Goal: Navigation & Orientation: Find specific page/section

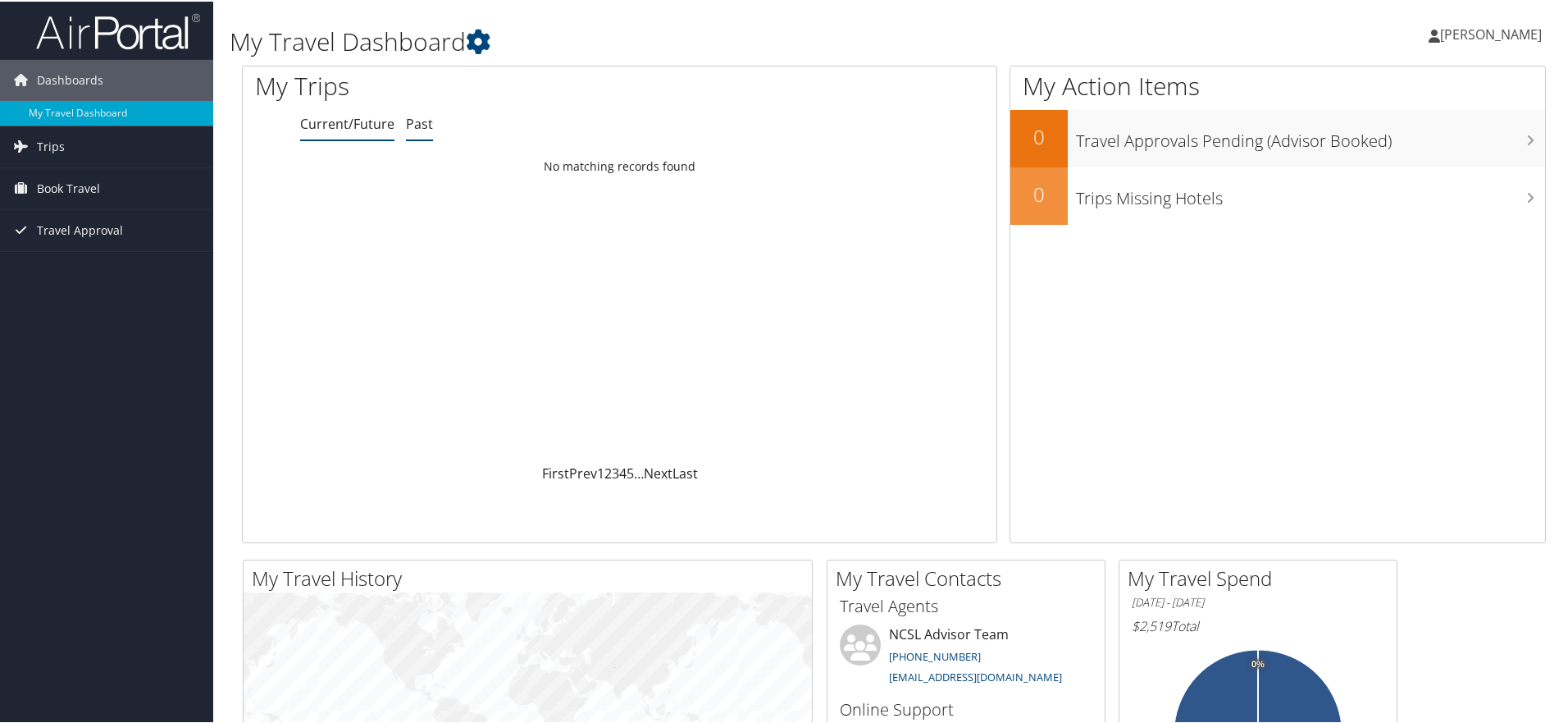
click at [420, 120] on link "Past" at bounding box center [420, 122] width 27 height 18
click at [79, 141] on link "Trips" at bounding box center [106, 145] width 213 height 41
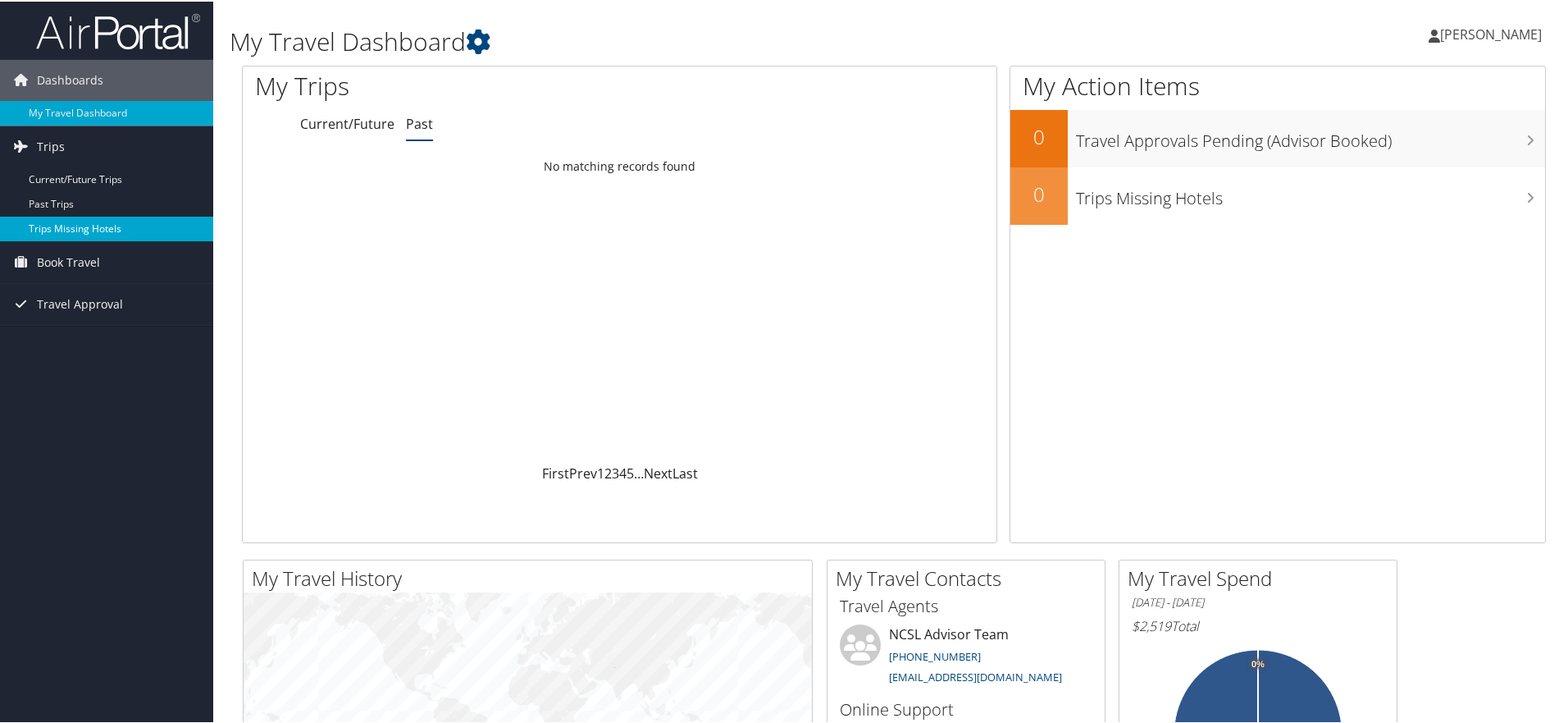
click at [59, 229] on link "Trips Missing Hotels" at bounding box center [106, 227] width 213 height 24
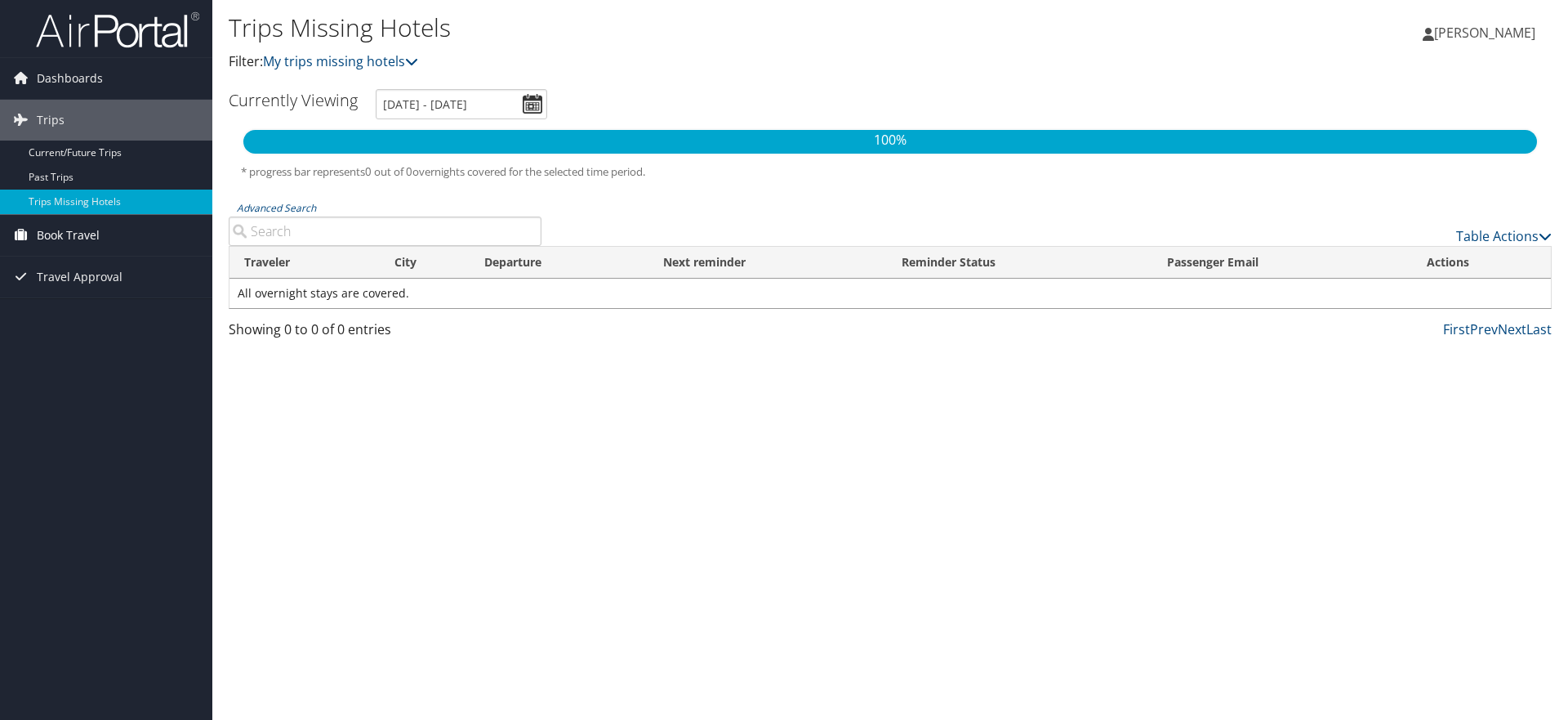
click at [99, 234] on link "Book Travel" at bounding box center [106, 235] width 212 height 41
click at [125, 275] on link "Agent Booking Request" at bounding box center [106, 267] width 212 height 24
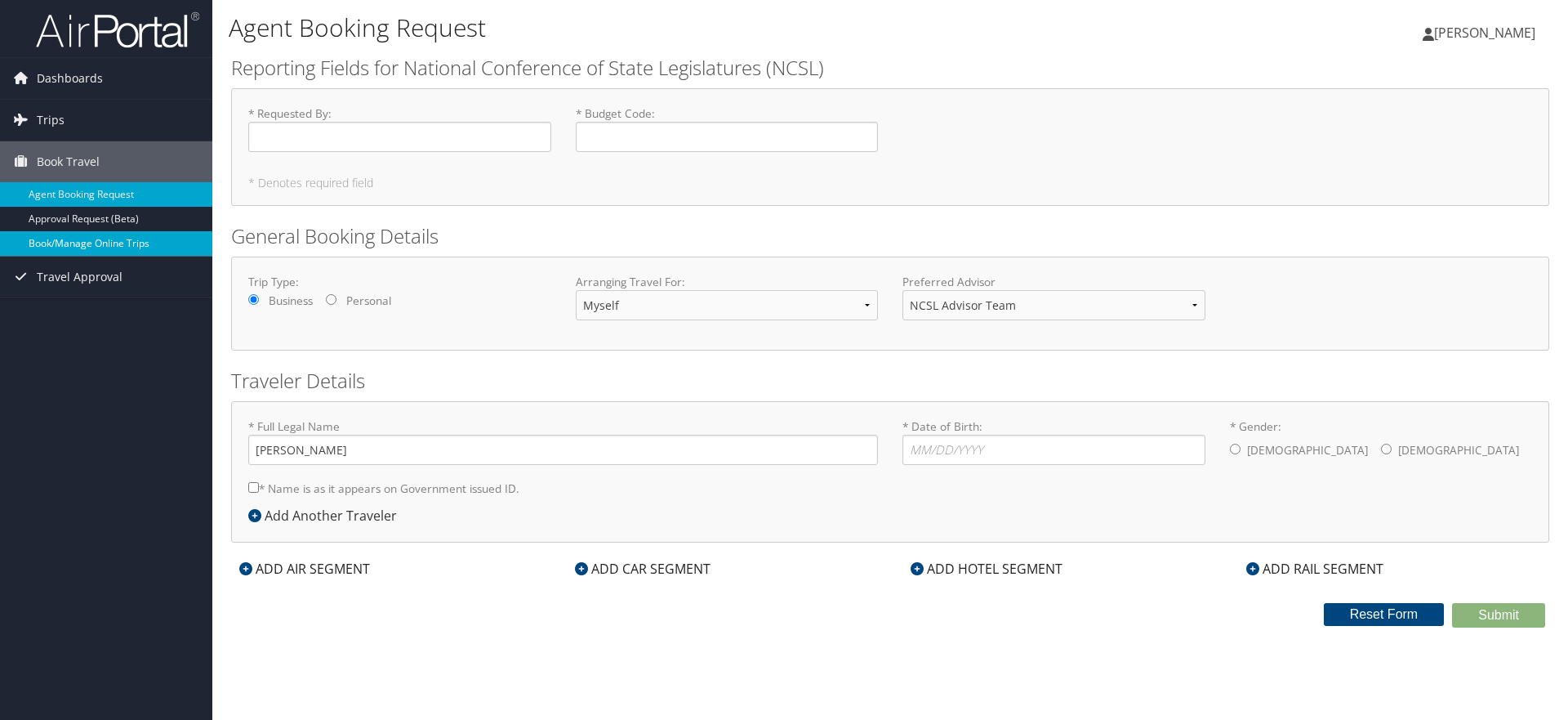
click at [114, 252] on link "Book/Manage Online Trips" at bounding box center [106, 243] width 212 height 24
click at [47, 127] on span "Trips" at bounding box center [50, 120] width 27 height 41
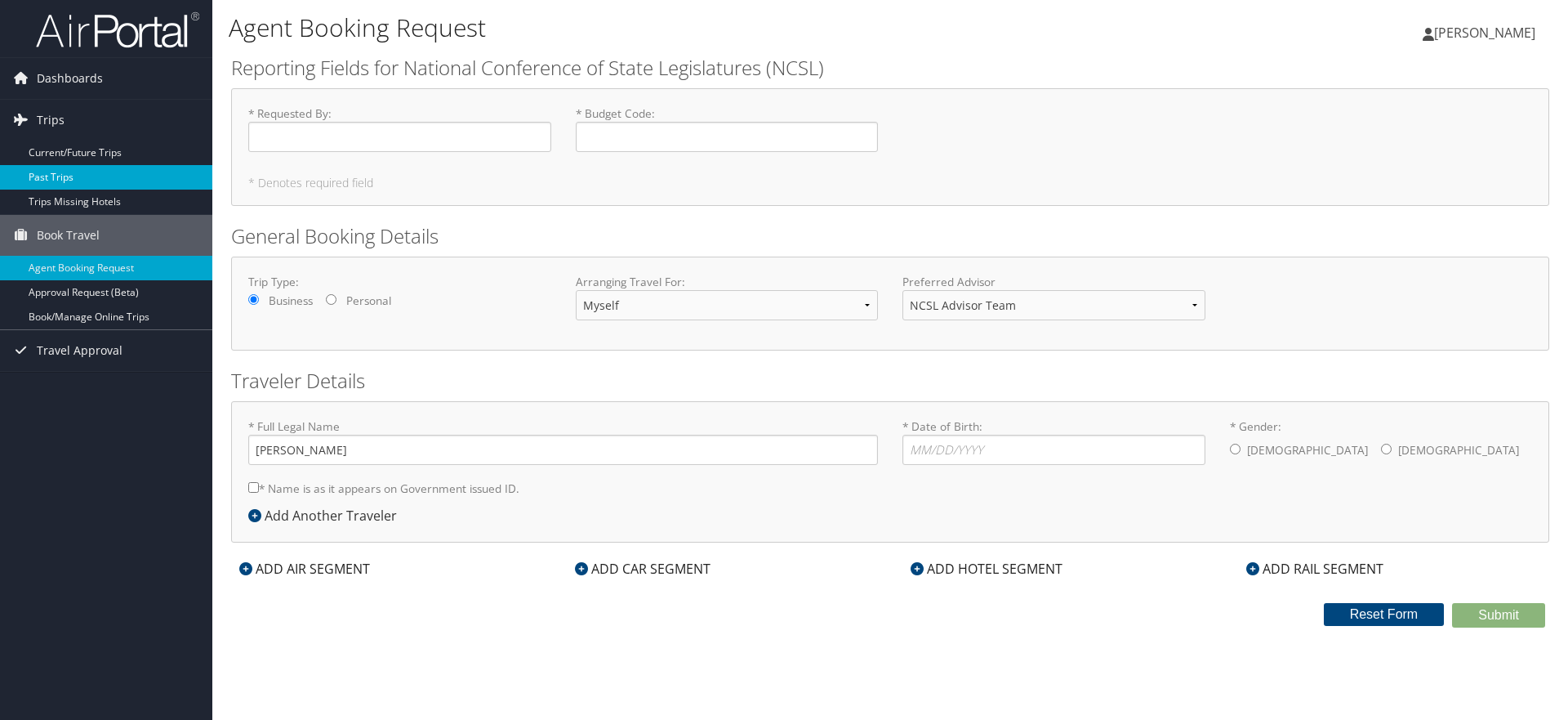
click at [68, 178] on link "Past Trips" at bounding box center [106, 176] width 212 height 24
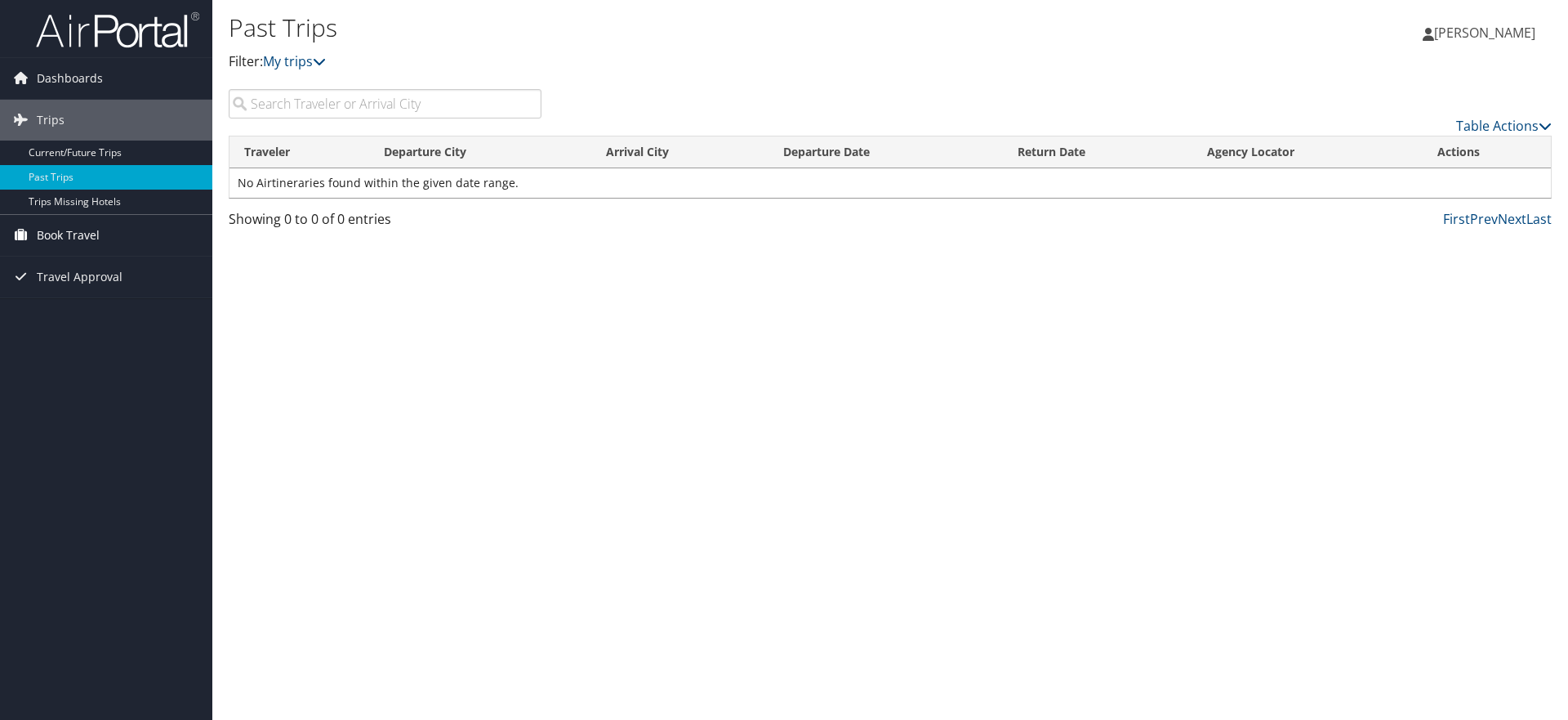
click at [90, 231] on span "Book Travel" at bounding box center [68, 235] width 63 height 41
click at [131, 320] on link "Book/Manage Online Trips" at bounding box center [106, 316] width 212 height 24
click at [1512, 47] on link "[PERSON_NAME]" at bounding box center [1486, 32] width 129 height 49
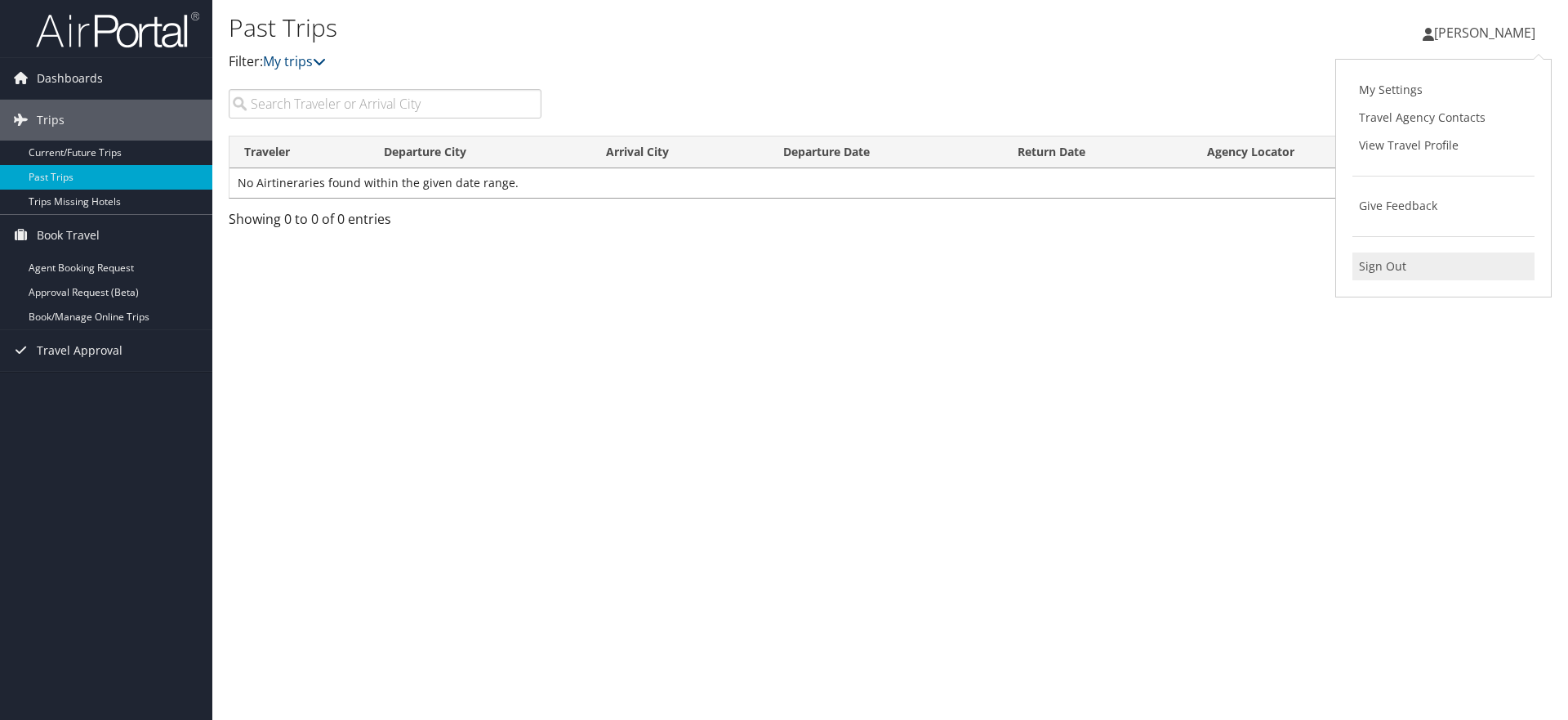
click at [1423, 266] on link "Sign Out" at bounding box center [1443, 266] width 182 height 27
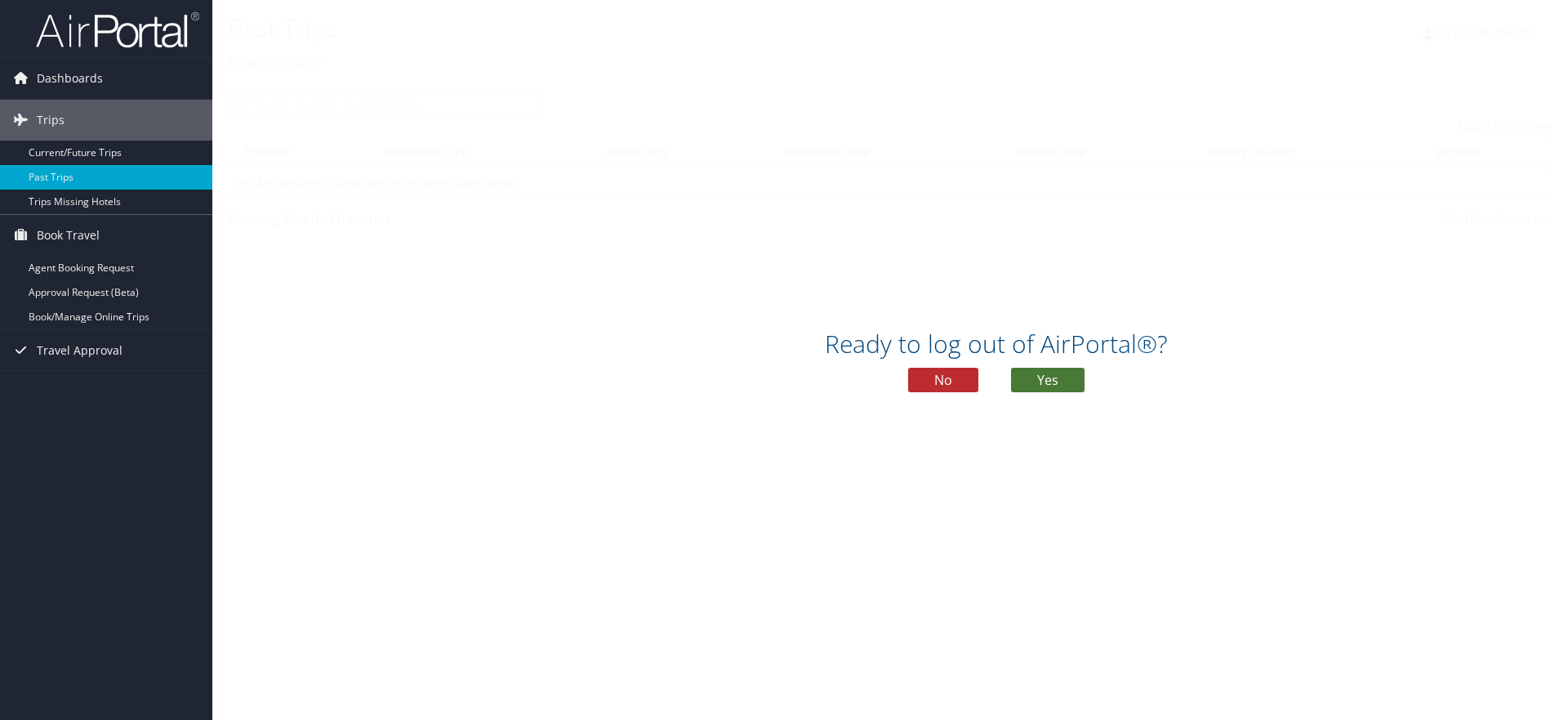
click at [1033, 377] on button "Yes" at bounding box center [1048, 380] width 73 height 24
